Goal: Task Accomplishment & Management: Manage account settings

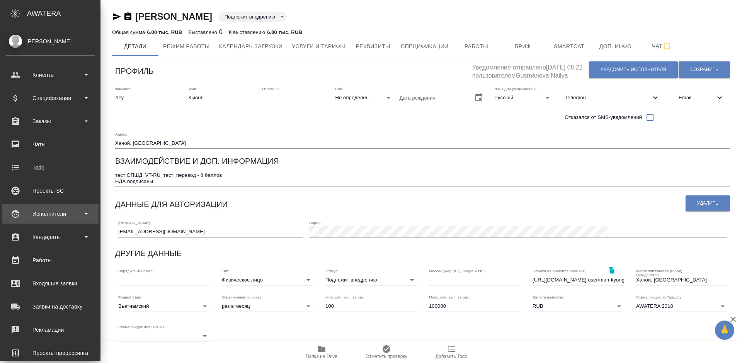
click at [65, 219] on div "Исполнители" at bounding box center [50, 214] width 89 height 12
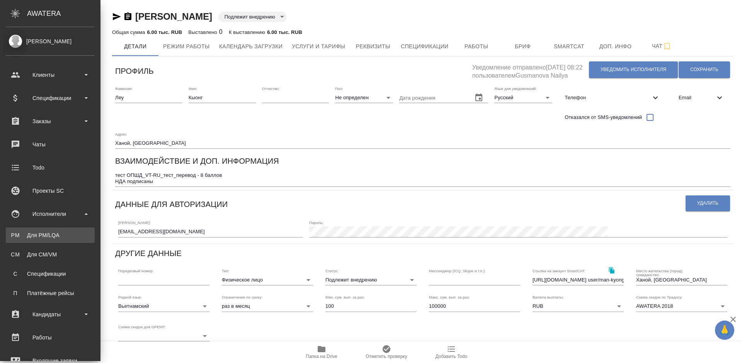
click at [73, 239] on li "PM Для PM/LQA" at bounding box center [50, 235] width 101 height 15
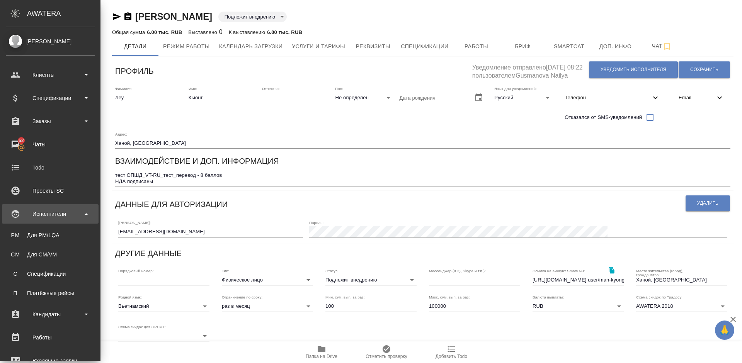
click at [53, 216] on div "Исполнители" at bounding box center [50, 214] width 89 height 12
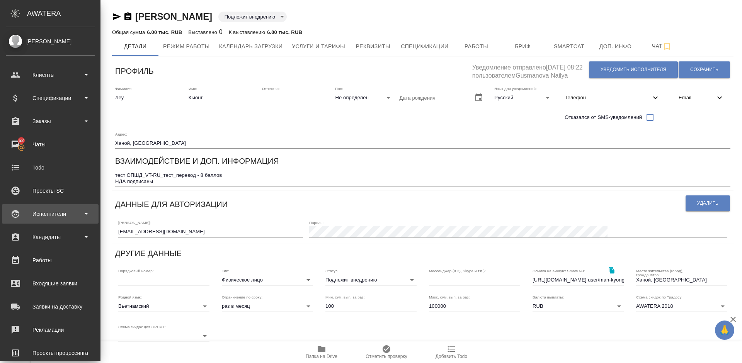
click at [58, 214] on div "Исполнители" at bounding box center [50, 214] width 89 height 12
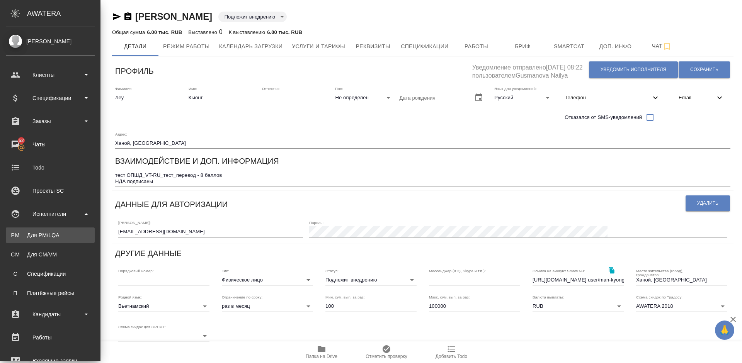
click at [72, 239] on div "Для PM/LQA" at bounding box center [50, 236] width 81 height 8
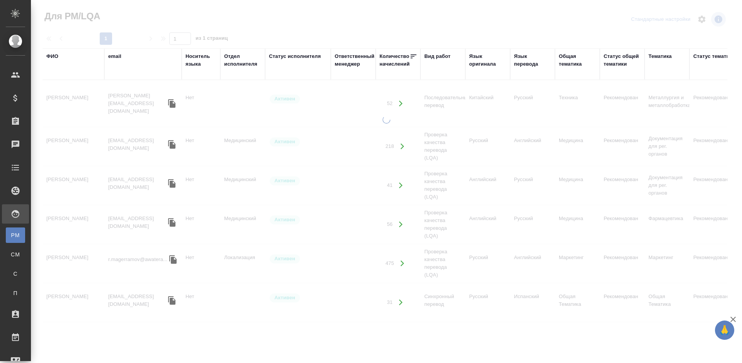
click at [56, 56] on div "ФИО" at bounding box center [52, 57] width 12 height 8
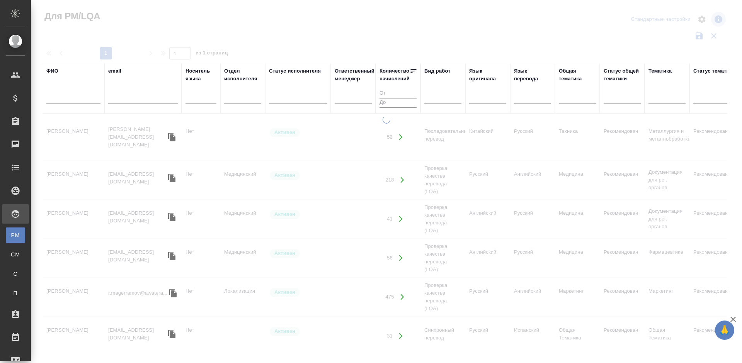
click at [85, 100] on input "text" at bounding box center [73, 99] width 54 height 10
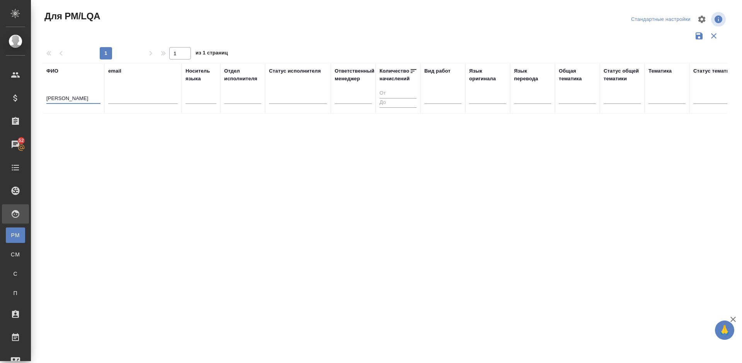
type input "Садыков Мура"
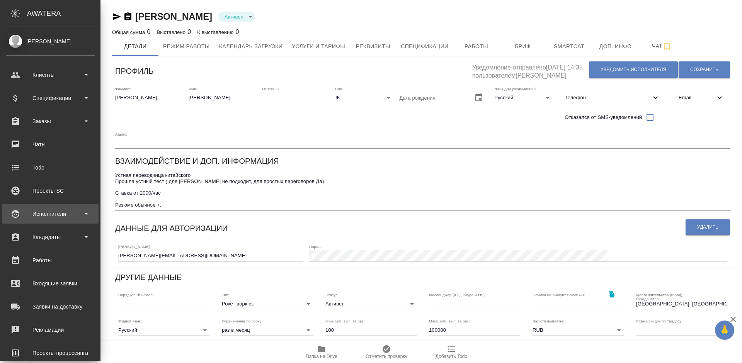
click at [59, 213] on div "Исполнители" at bounding box center [50, 214] width 89 height 12
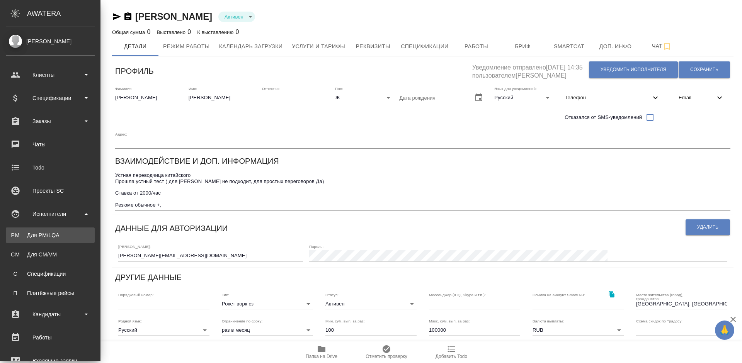
click at [74, 240] on link "PM Для PM/LQA" at bounding box center [50, 235] width 89 height 15
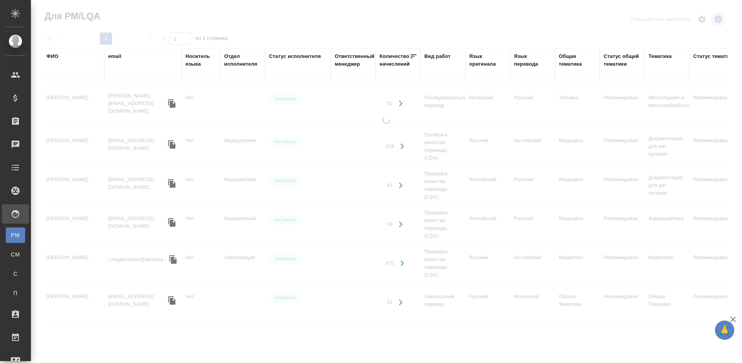
click at [56, 56] on div "ФИО" at bounding box center [52, 57] width 12 height 8
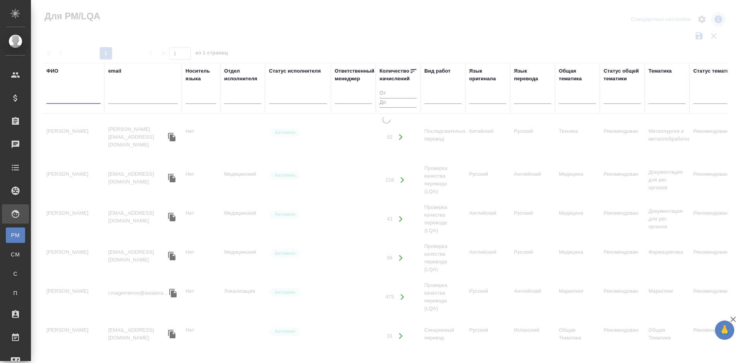
click at [81, 100] on input "text" at bounding box center [73, 99] width 54 height 10
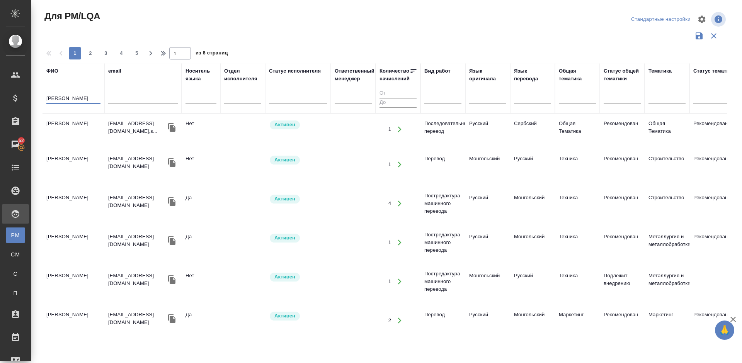
type input "[PERSON_NAME]"
click at [92, 167] on td "[PERSON_NAME]" at bounding box center [74, 164] width 62 height 27
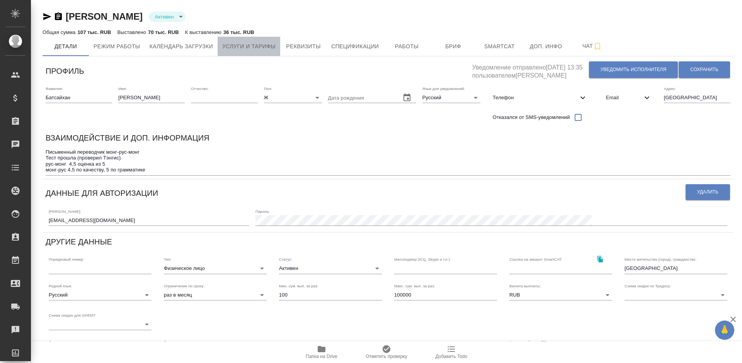
click at [254, 49] on span "Услуги и тарифы" at bounding box center [248, 47] width 53 height 10
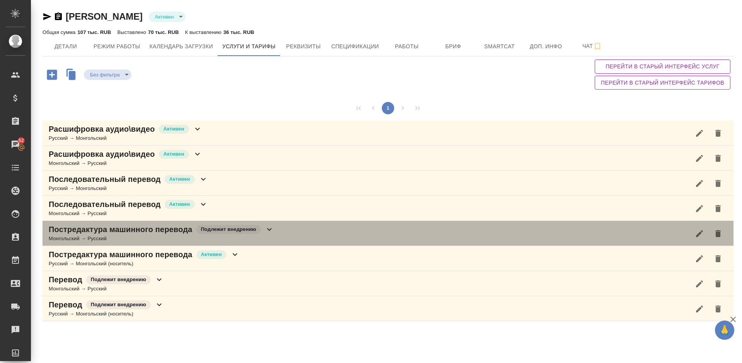
click at [277, 233] on div "Постредактура машинного перевода Подлежит внедрению Монгольский → Русский" at bounding box center [388, 233] width 691 height 25
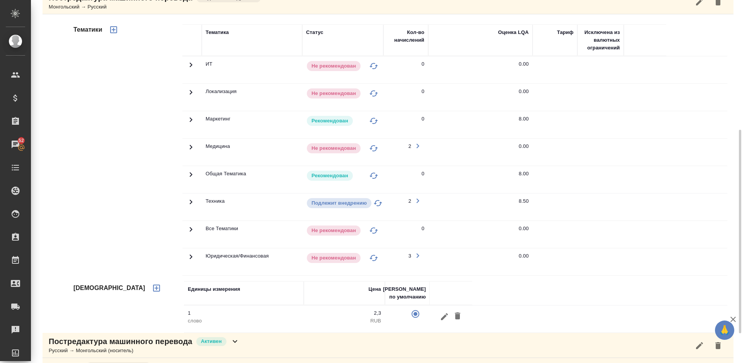
scroll to position [285, 0]
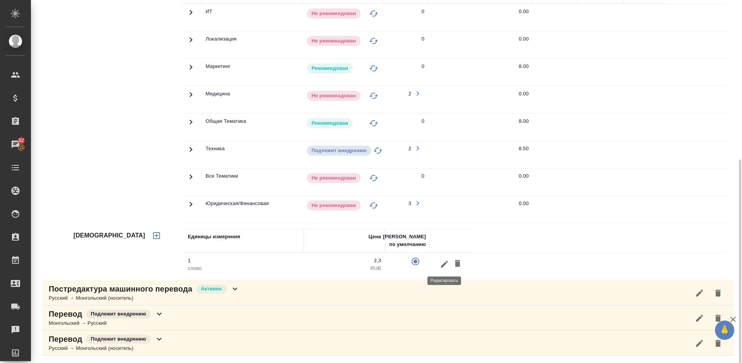
click at [443, 268] on icon "button" at bounding box center [444, 264] width 7 height 7
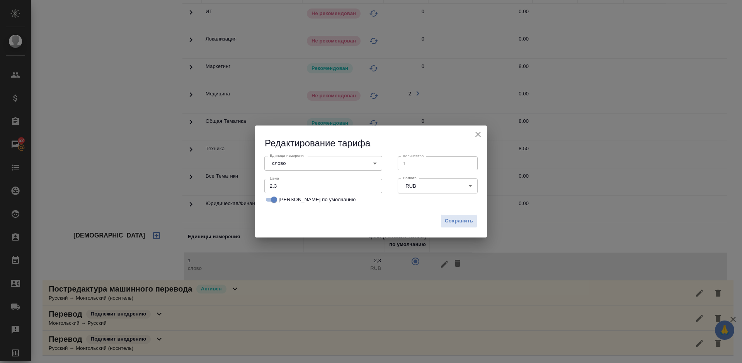
click at [282, 186] on input "2.3" at bounding box center [323, 186] width 118 height 14
type input "2.6"
click at [455, 219] on span "Сохранить" at bounding box center [459, 221] width 28 height 9
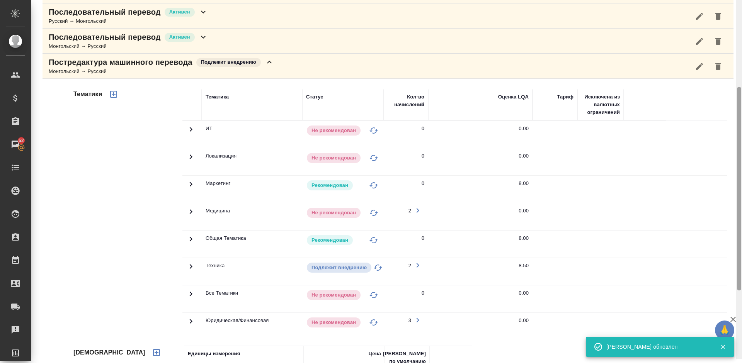
drag, startPoint x: 741, startPoint y: 192, endPoint x: 738, endPoint y: 124, distance: 68.1
click at [738, 124] on div at bounding box center [739, 189] width 4 height 204
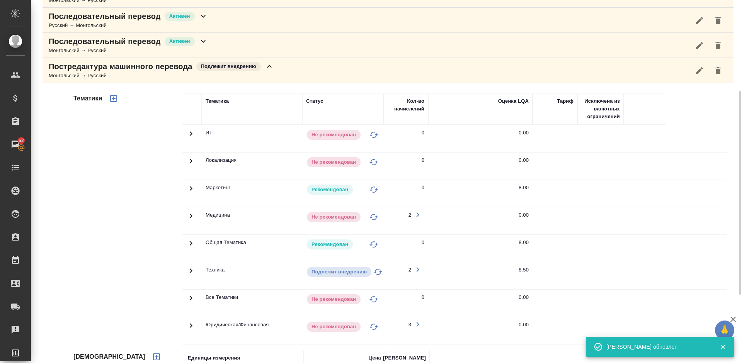
click at [285, 71] on div "Постредактура машинного перевода Подлежит внедрению Монгольский → Русский" at bounding box center [388, 70] width 691 height 25
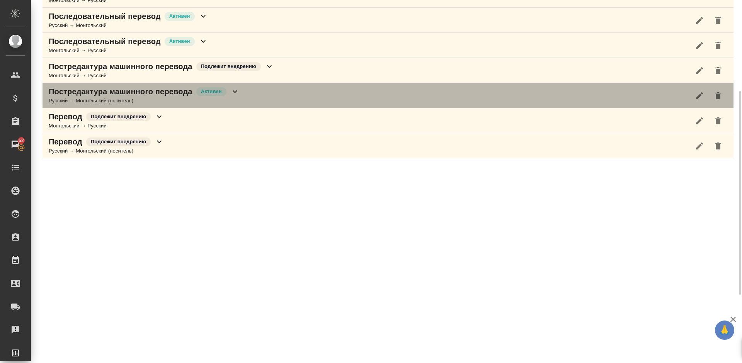
click at [285, 100] on div "Постредактура машинного перевода Активен Русский → Монгольский (носитель)" at bounding box center [388, 95] width 691 height 25
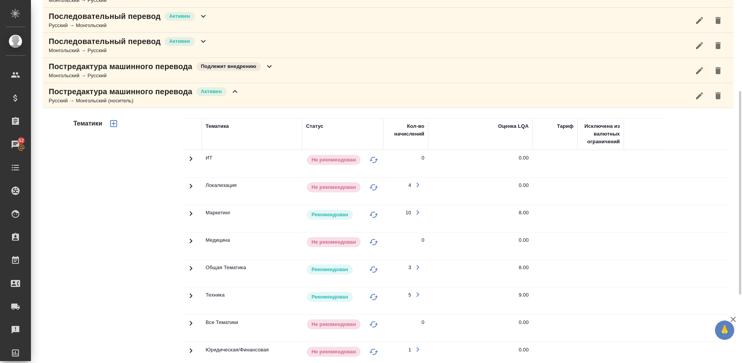
click at [148, 247] on div "Тематики" at bounding box center [127, 242] width 111 height 259
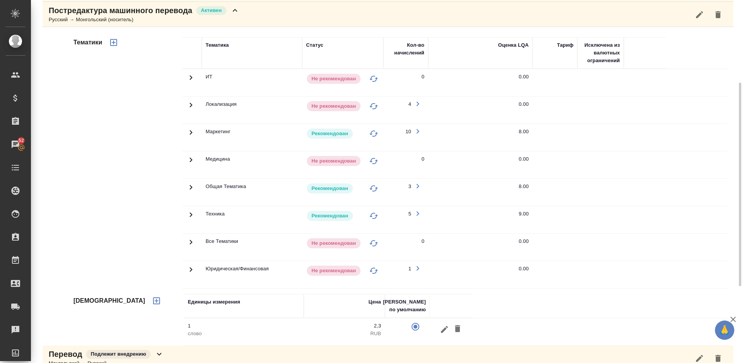
scroll to position [285, 0]
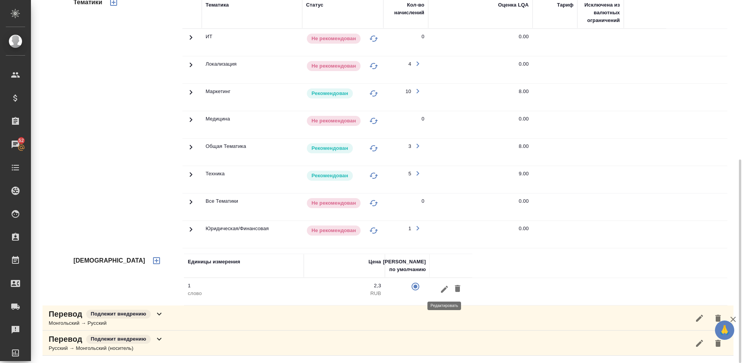
click at [443, 292] on icon "button" at bounding box center [444, 289] width 7 height 7
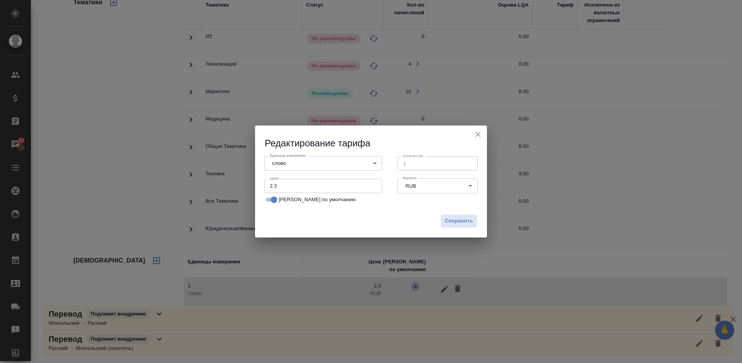
click at [280, 189] on input "2.3" at bounding box center [323, 186] width 118 height 14
type input "2.6"
click at [455, 218] on span "Сохранить" at bounding box center [459, 221] width 28 height 9
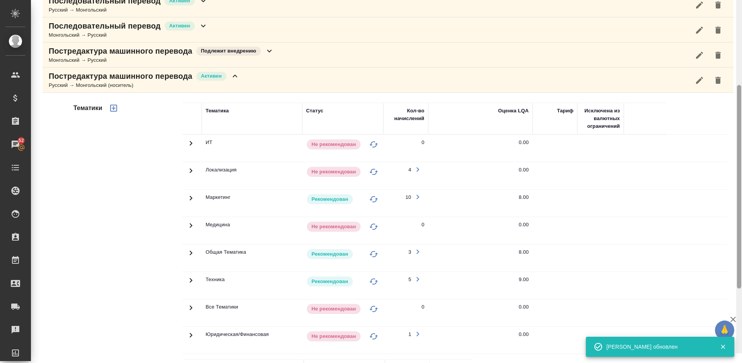
scroll to position [157, 0]
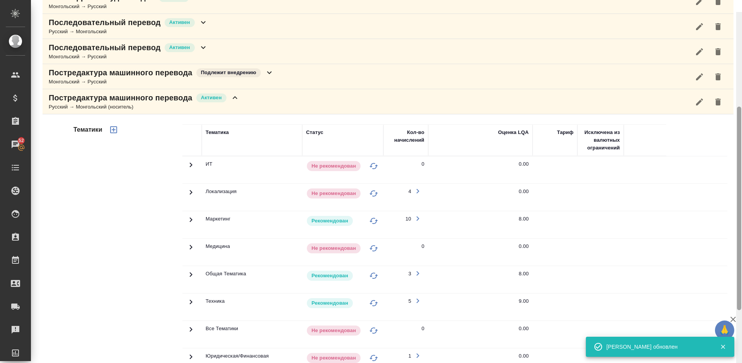
drag, startPoint x: 740, startPoint y: 216, endPoint x: 737, endPoint y: 144, distance: 72.0
click at [737, 144] on div at bounding box center [740, 193] width 6 height 363
click at [282, 99] on div "Постредактура машинного перевода Активен Русский → Монгольский (носитель)" at bounding box center [388, 102] width 691 height 25
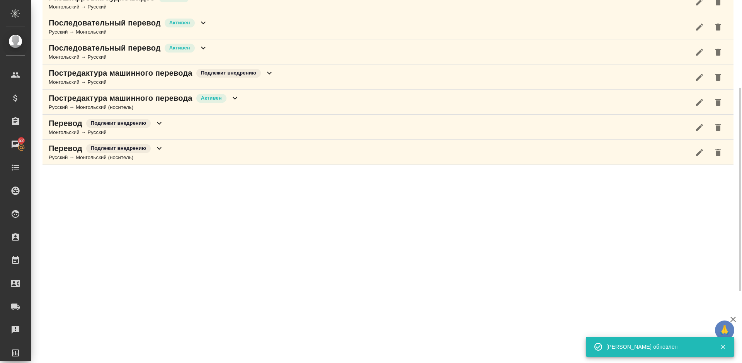
click at [220, 131] on div "Перевод Подлежит внедрению Монгольский → Русский" at bounding box center [388, 127] width 691 height 25
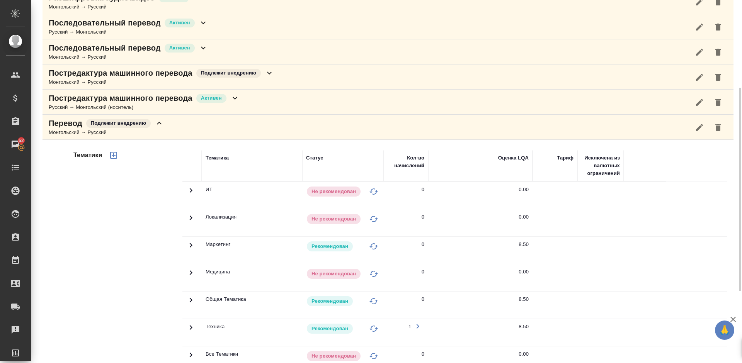
click at [163, 244] on div "Тематики" at bounding box center [127, 274] width 111 height 259
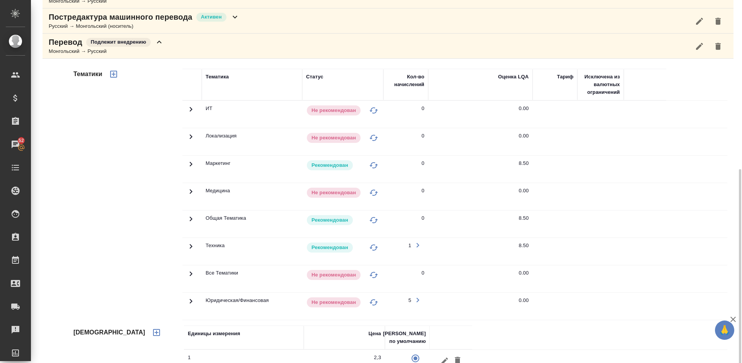
scroll to position [285, 0]
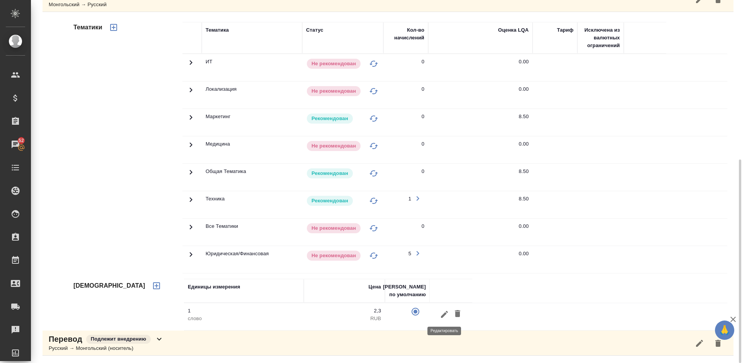
click at [442, 313] on icon "button" at bounding box center [444, 314] width 9 height 9
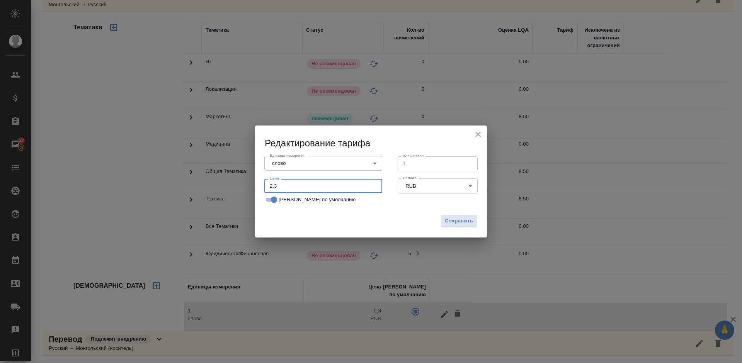
click at [285, 188] on input "2.3" at bounding box center [323, 186] width 118 height 14
type input "2.6"
click at [462, 215] on button "Сохранить" at bounding box center [459, 222] width 37 height 14
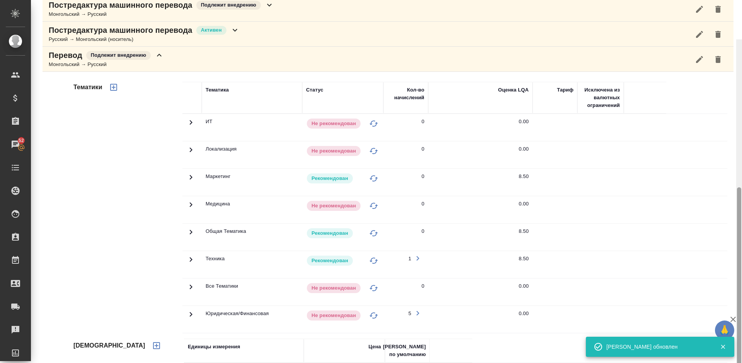
scroll to position [188, 0]
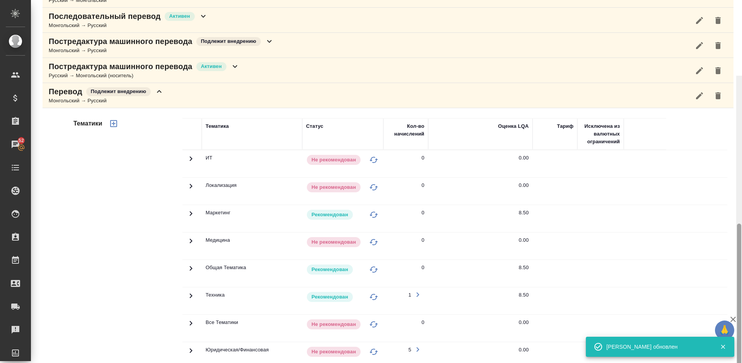
drag, startPoint x: 740, startPoint y: 220, endPoint x: 741, endPoint y: 165, distance: 54.1
click at [741, 224] on div at bounding box center [739, 326] width 4 height 204
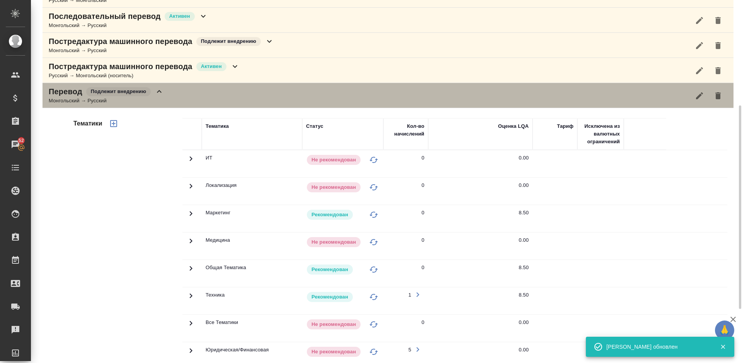
click at [205, 93] on div "Перевод Подлежит внедрению Монгольский → Русский" at bounding box center [388, 95] width 691 height 25
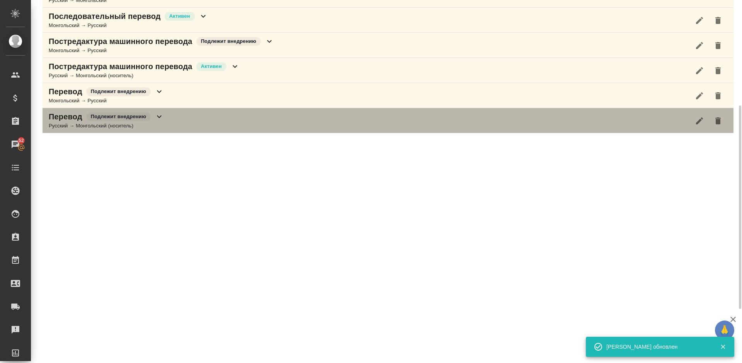
click at [209, 123] on div "Перевод Подлежит внедрению Русский → Монгольский (носитель)" at bounding box center [388, 120] width 691 height 25
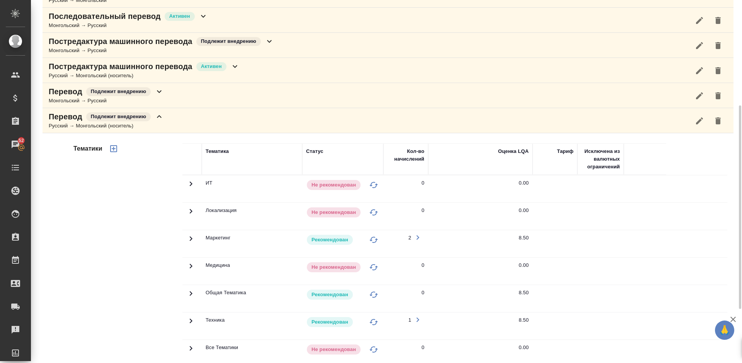
click at [142, 263] on div "Тематики" at bounding box center [127, 267] width 111 height 259
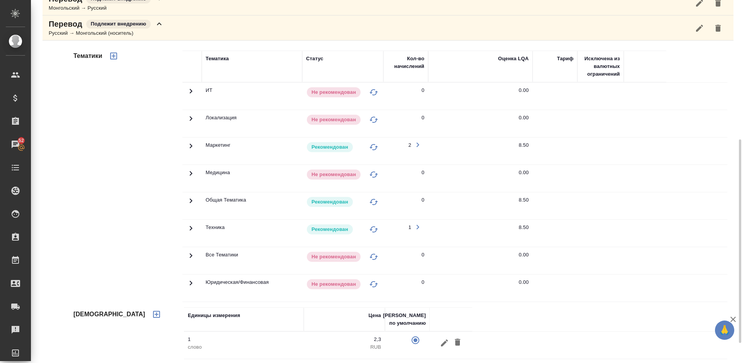
scroll to position [285, 0]
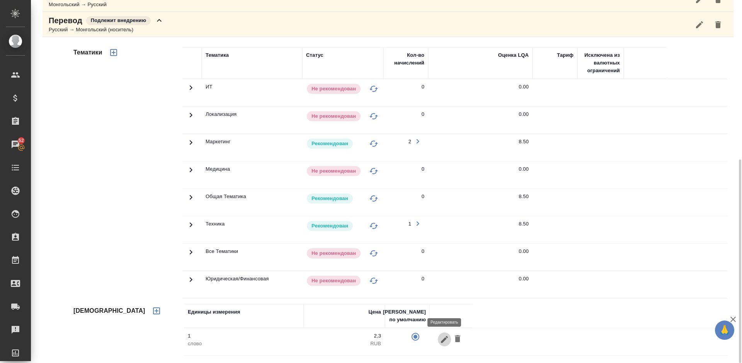
click at [444, 341] on icon "button" at bounding box center [444, 339] width 7 height 7
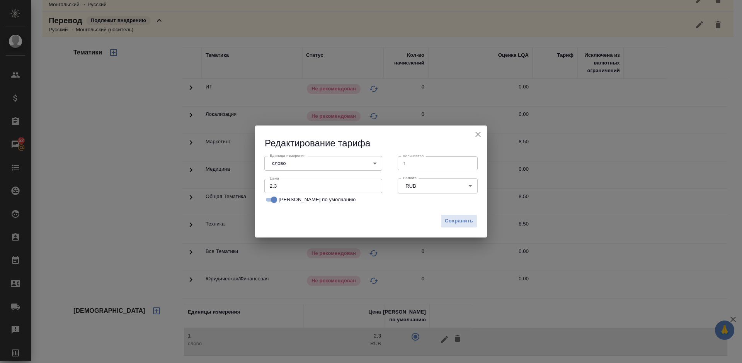
click at [288, 187] on input "2.3" at bounding box center [323, 186] width 118 height 14
type input "2.6"
click at [454, 219] on span "Сохранить" at bounding box center [459, 221] width 28 height 9
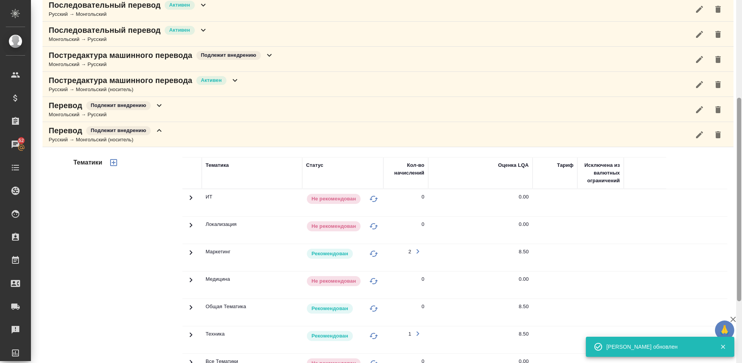
scroll to position [150, 0]
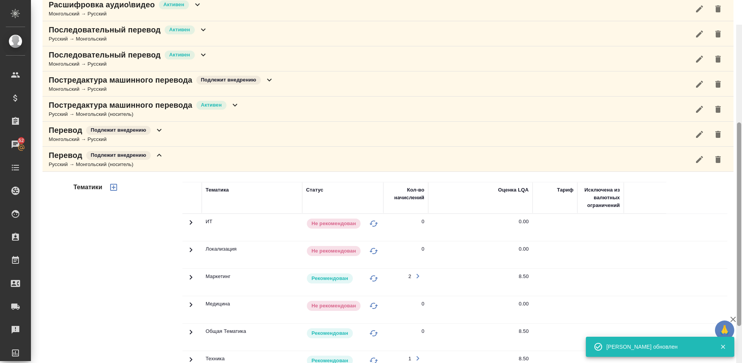
drag, startPoint x: 741, startPoint y: 251, endPoint x: 740, endPoint y: 176, distance: 75.8
click at [740, 176] on div at bounding box center [739, 225] width 4 height 204
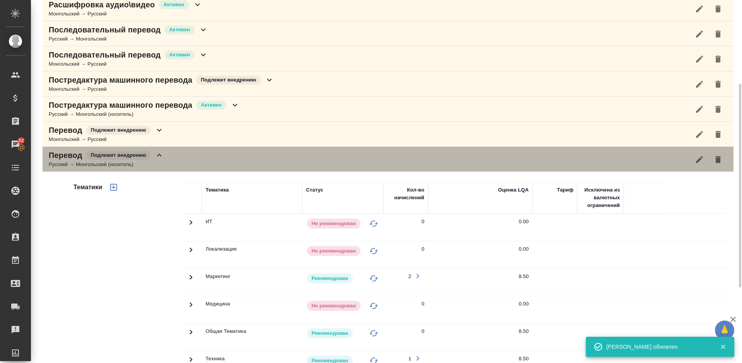
click at [188, 166] on div "Перевод Подлежит внедрению Русский → Монгольский (носитель)" at bounding box center [388, 159] width 691 height 25
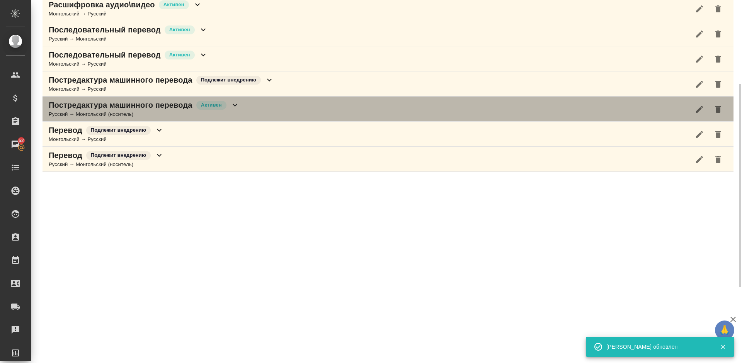
click at [245, 112] on div "Постредактура машинного перевода Активен Русский → Монгольский (носитель)" at bounding box center [388, 109] width 691 height 25
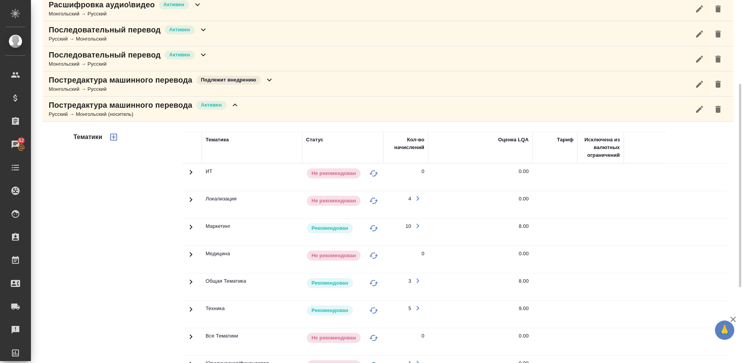
click at [97, 222] on div "Тематики" at bounding box center [127, 255] width 111 height 259
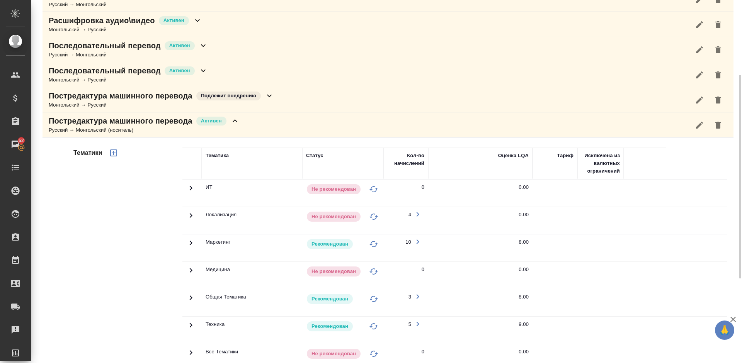
scroll to position [99, 0]
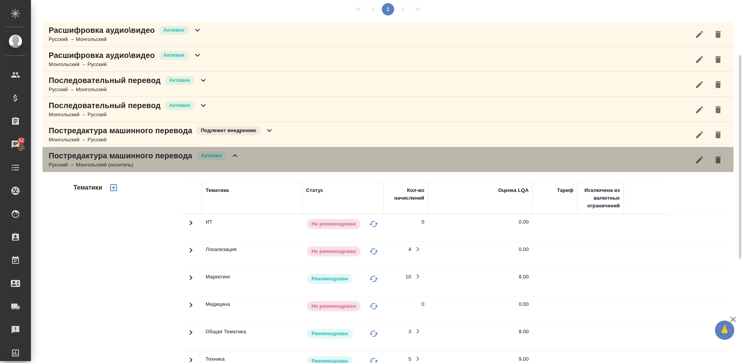
click at [245, 167] on div "Постредактура машинного перевода Активен Русский → Монгольский (носитель)" at bounding box center [388, 159] width 691 height 25
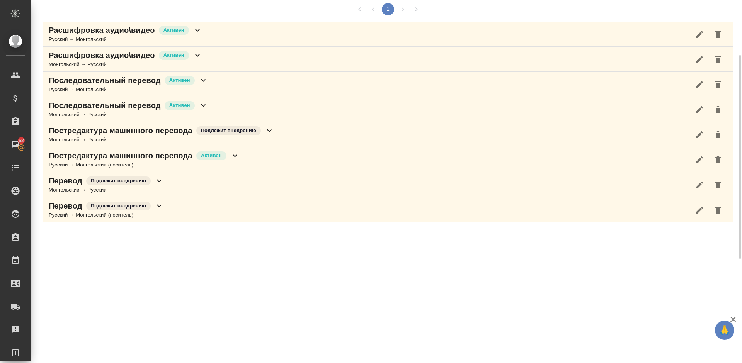
scroll to position [0, 0]
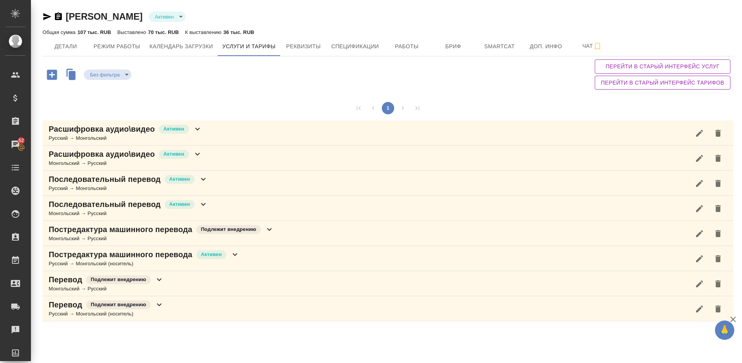
drag, startPoint x: 740, startPoint y: 172, endPoint x: 736, endPoint y: 24, distance: 147.4
click at [736, 24] on div "[PERSON_NAME] active Общая сумма 107 тыс. RUB Выставлено 70 тыс. RUB К выставле…" at bounding box center [386, 164] width 711 height 329
click at [61, 51] on span "Детали" at bounding box center [65, 47] width 37 height 10
